Goal: Transaction & Acquisition: Book appointment/travel/reservation

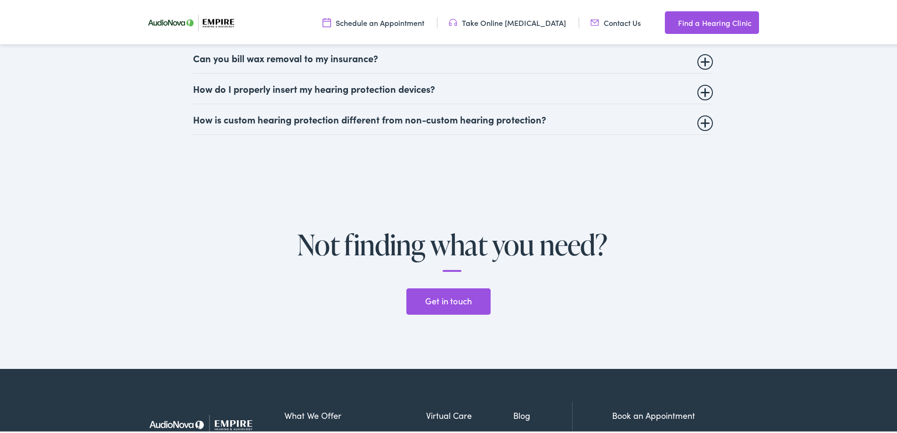
scroll to position [2331, 0]
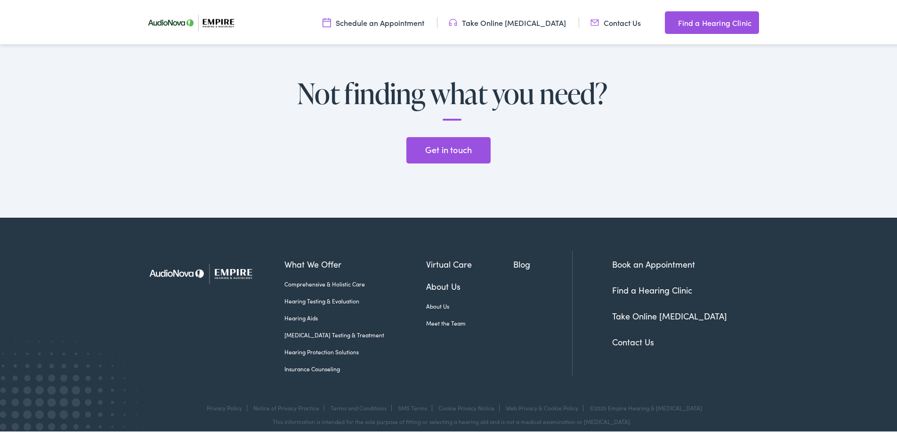
click at [635, 256] on link "Book an Appointment" at bounding box center [653, 262] width 83 height 12
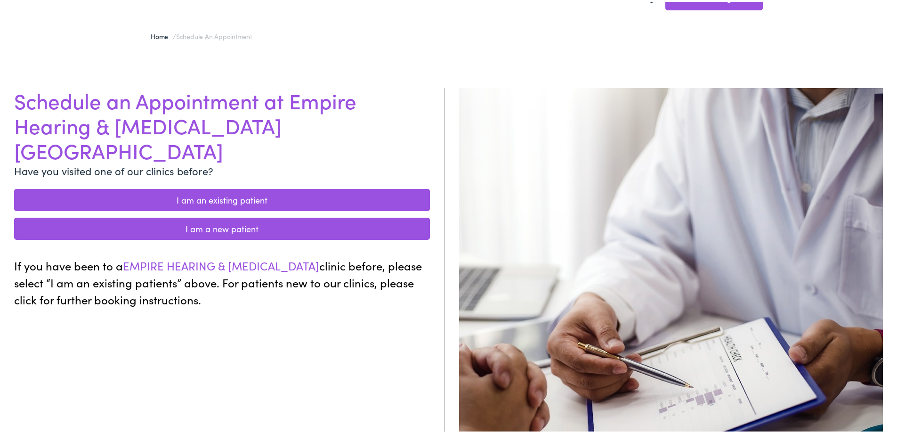
scroll to position [47, 0]
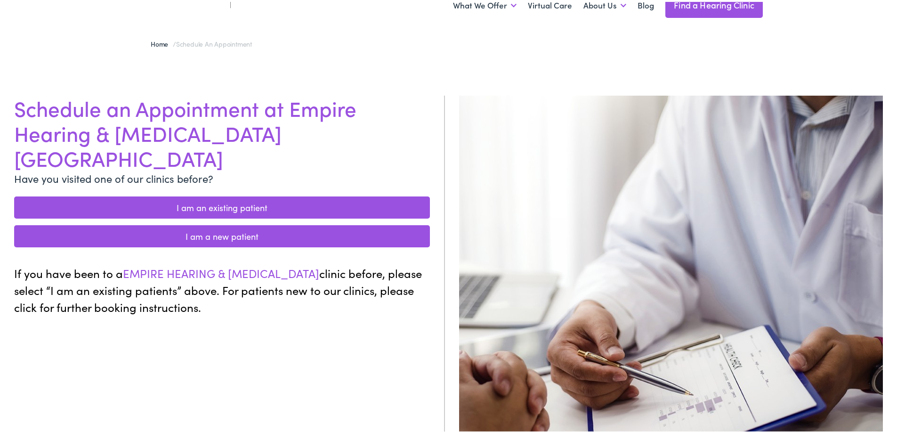
click at [248, 223] on link "I am a new patient" at bounding box center [222, 234] width 416 height 22
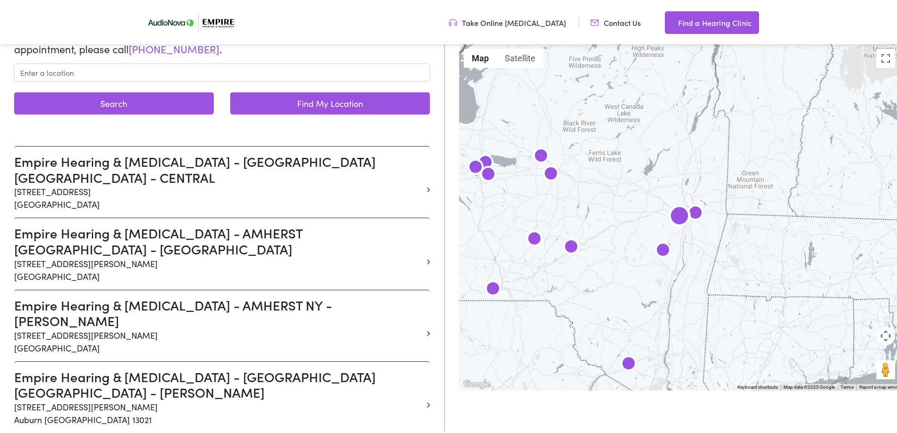
scroll to position [188, 0]
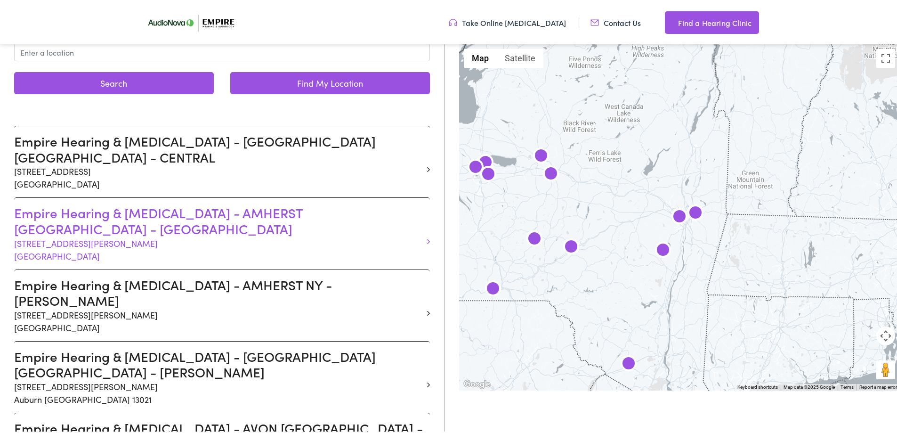
click at [203, 203] on h3 "Empire Hearing & Audiology - AMHERST NY - ALBERTA" at bounding box center [218, 219] width 409 height 32
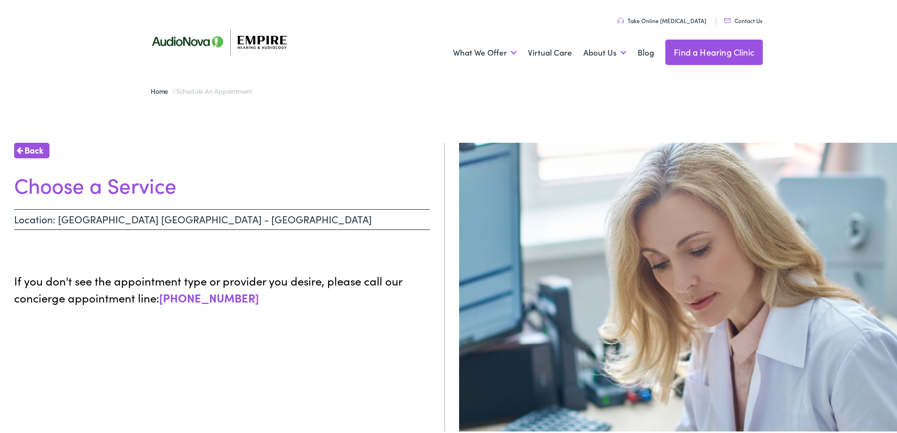
click at [730, 18] on link "Contact Us" at bounding box center [743, 19] width 38 height 8
